Goal: Information Seeking & Learning: Learn about a topic

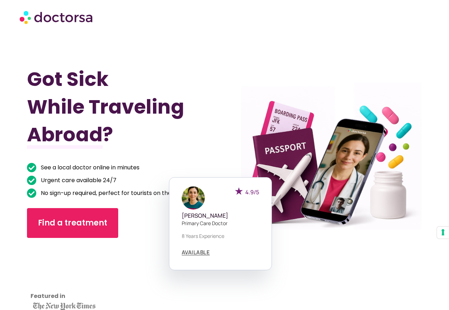
click at [69, 139] on h1 "Got Sick While Traveling Abroad?" at bounding box center [111, 106] width 168 height 83
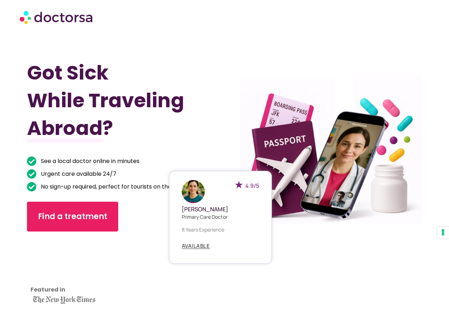
scroll to position [21, 0]
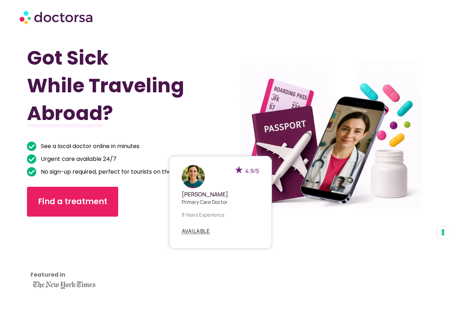
drag, startPoint x: 325, startPoint y: 144, endPoint x: 321, endPoint y: 167, distance: 23.3
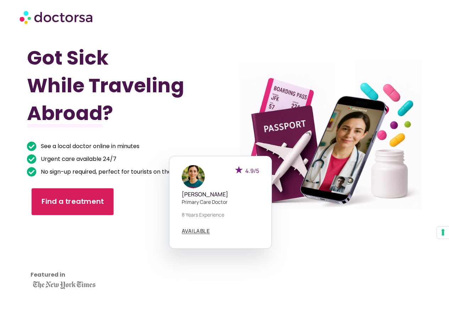
click at [77, 201] on span "Find a treatment" at bounding box center [73, 201] width 62 height 10
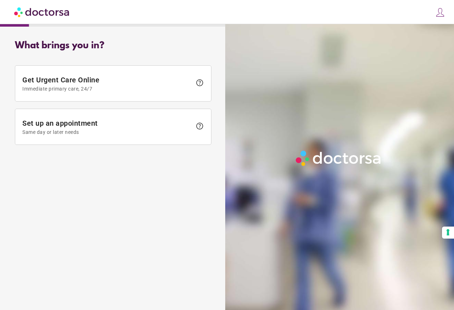
click at [42, 12] on img at bounding box center [42, 12] width 56 height 16
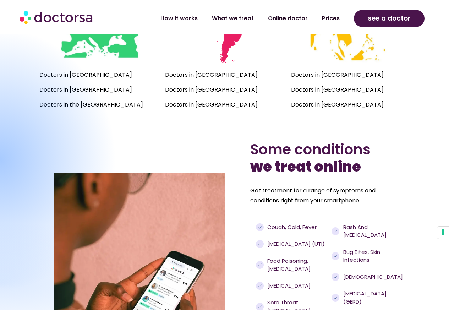
scroll to position [674, 0]
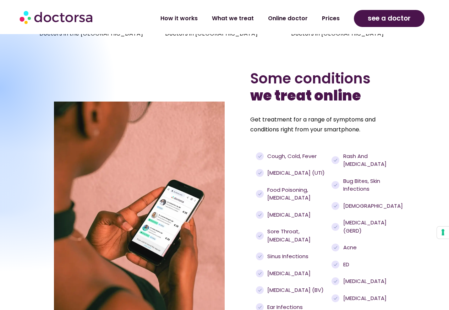
click at [319, 117] on p "Get treatment for a range of symptoms and conditions right from your smartphone." at bounding box center [322, 125] width 145 height 20
click at [290, 170] on span "Urinary tract infections (UTI)" at bounding box center [294, 173] width 59 height 8
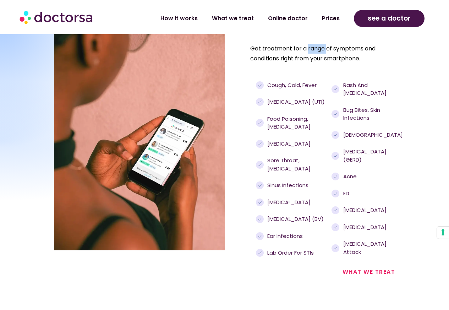
scroll to position [780, 0]
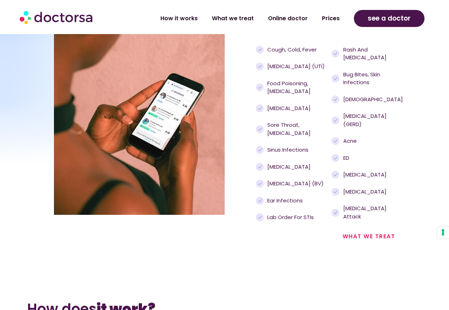
click at [281, 112] on span "Pink eye" at bounding box center [287, 108] width 45 height 8
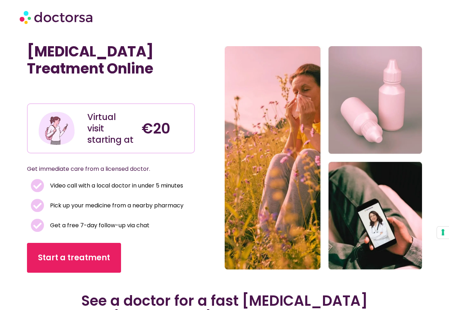
click at [78, 18] on img at bounding box center [57, 16] width 75 height 21
